Goal: Check status: Check status

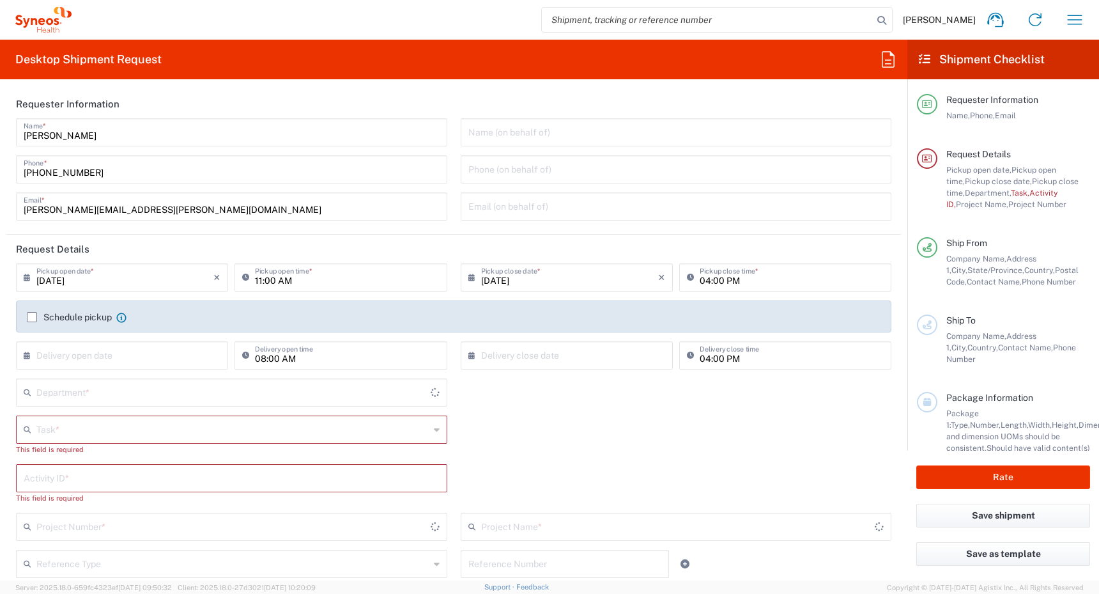
type input "[GEOGRAPHIC_DATA]"
type input "4510"
type input "[GEOGRAPHIC_DATA]"
click at [1070, 17] on icon "button" at bounding box center [1075, 20] width 20 height 20
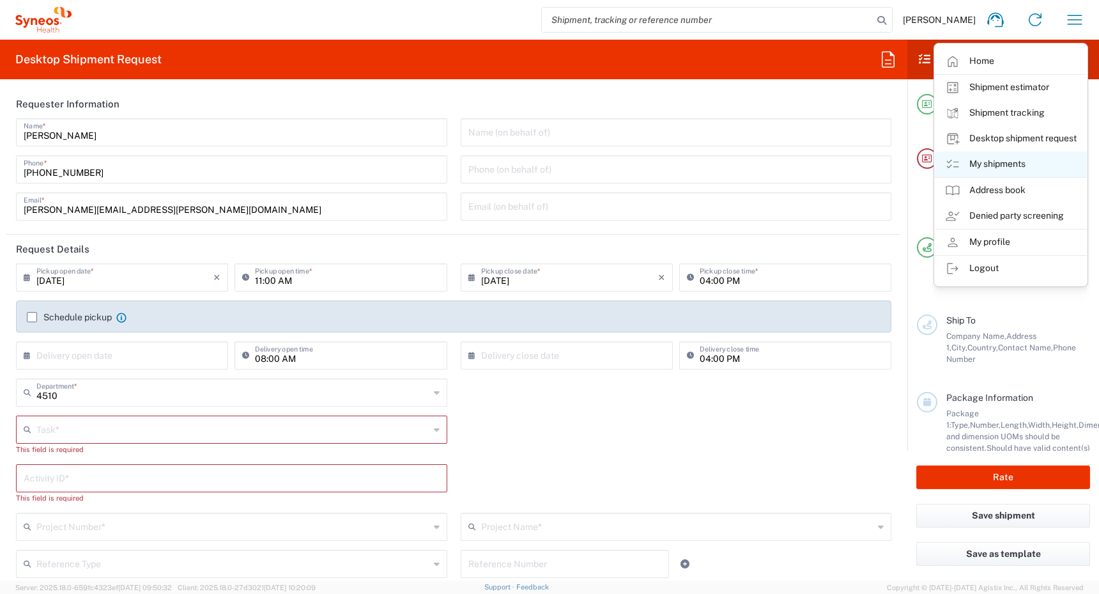
type input "Syneos Health Canada LP- [GEOGRAPHIC_DATA]"
click at [990, 167] on link "My shipments" at bounding box center [1011, 164] width 152 height 26
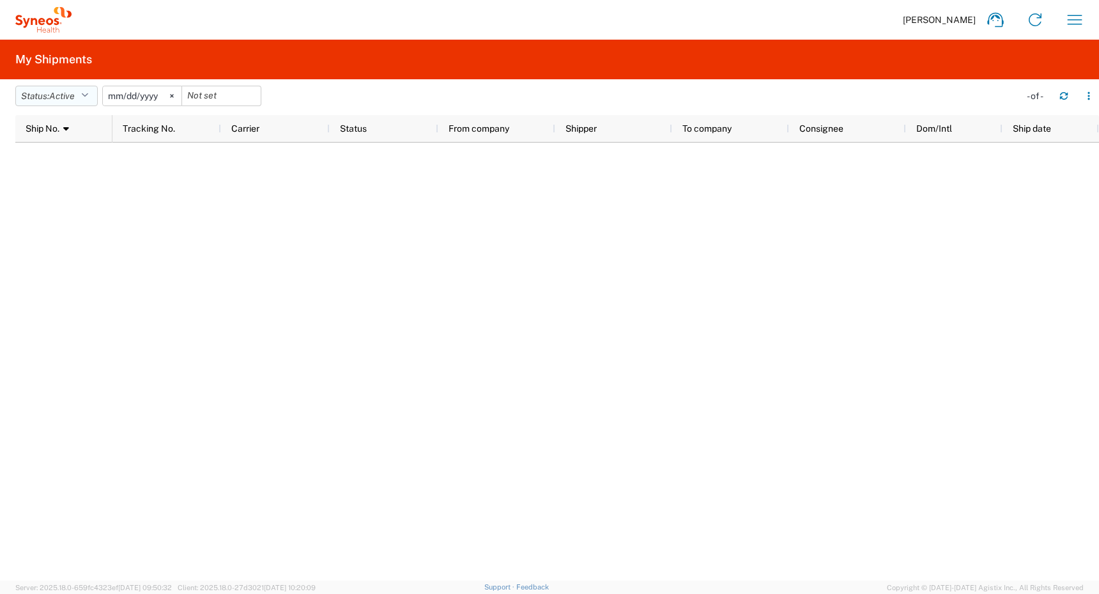
click at [85, 96] on icon "button" at bounding box center [84, 95] width 7 height 9
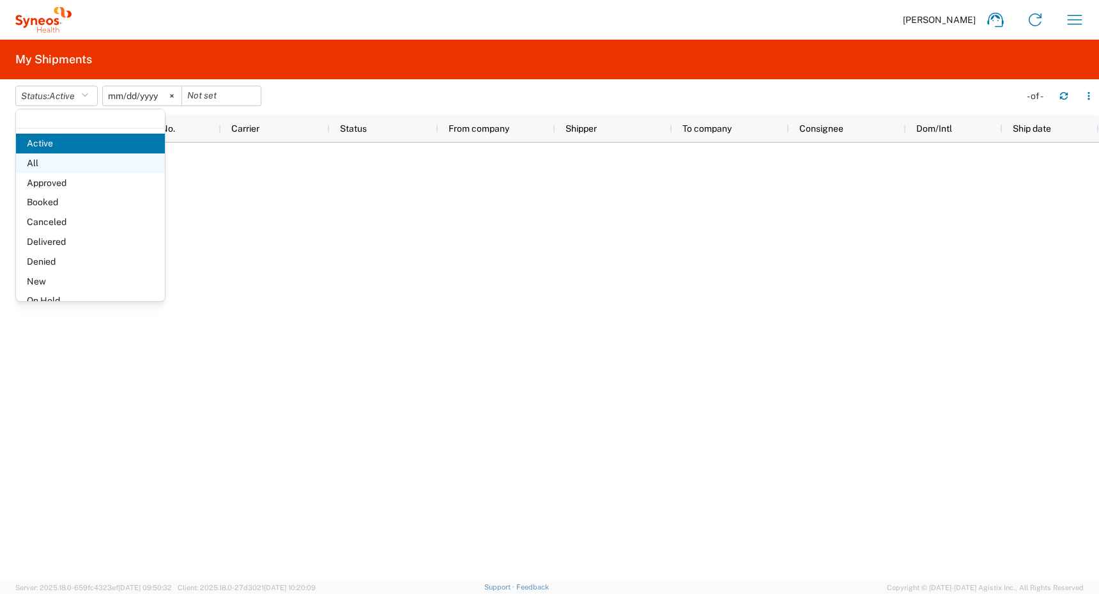
click at [68, 160] on span "All" at bounding box center [90, 163] width 149 height 20
